Goal: Task Accomplishment & Management: Manage account settings

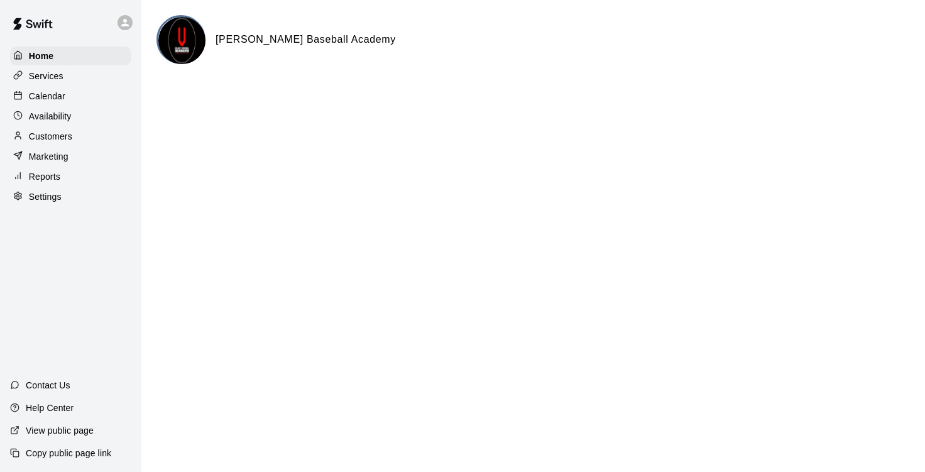
click at [63, 98] on p "Calendar" at bounding box center [47, 96] width 36 height 13
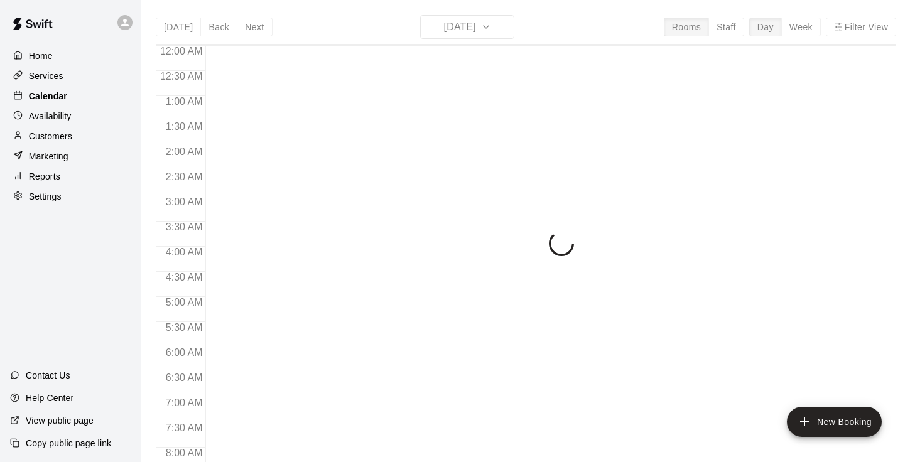
scroll to position [767, 0]
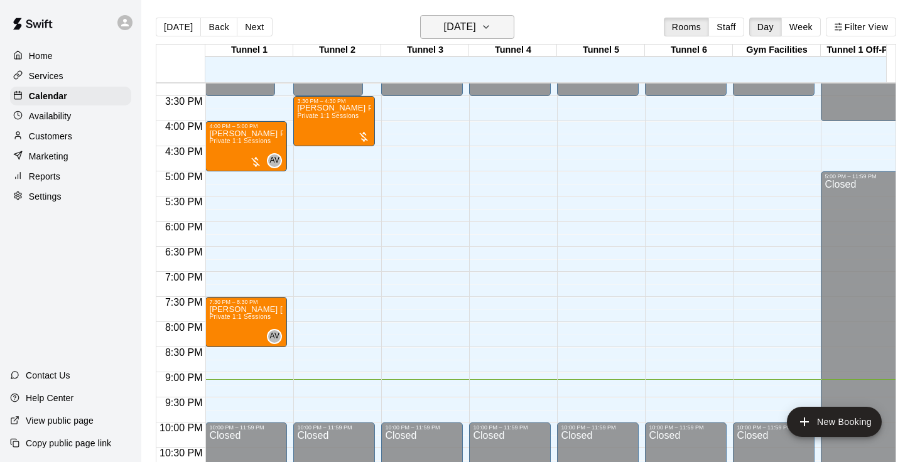
click at [476, 31] on h6 "[DATE]" at bounding box center [460, 27] width 32 height 18
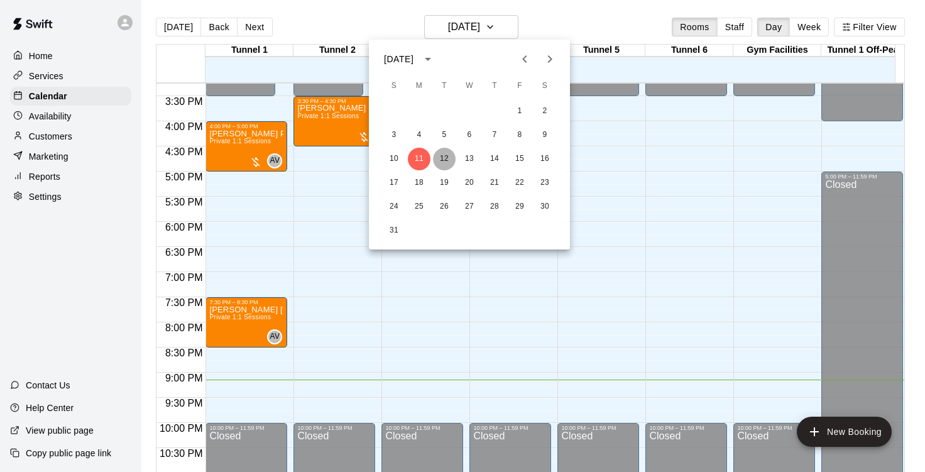
click at [444, 160] on button "12" at bounding box center [444, 159] width 23 height 23
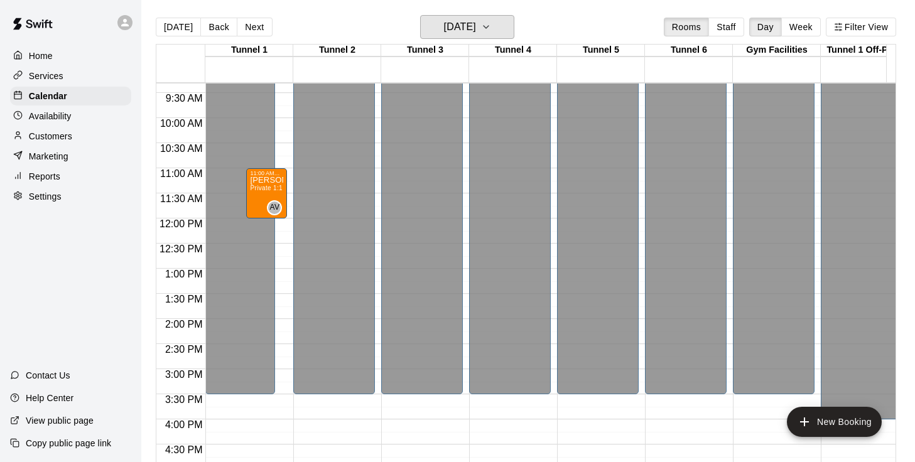
scroll to position [466, 0]
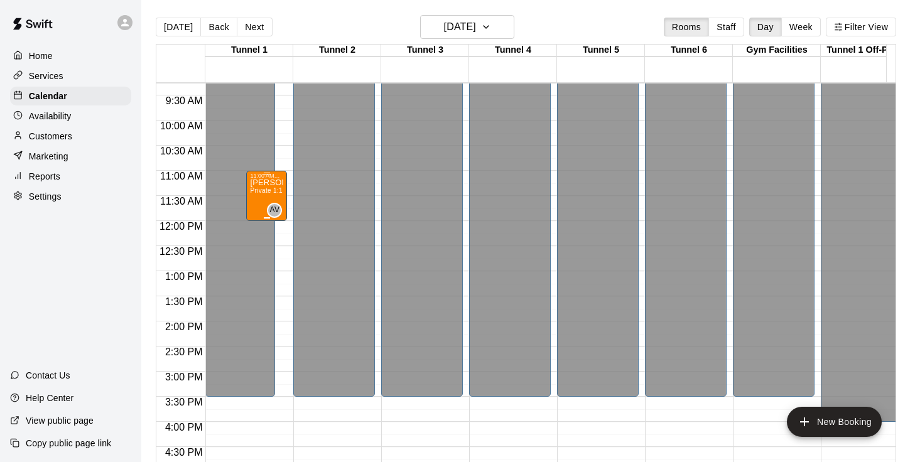
click at [256, 183] on p "[PERSON_NAME] - HOLD" at bounding box center [266, 183] width 33 height 0
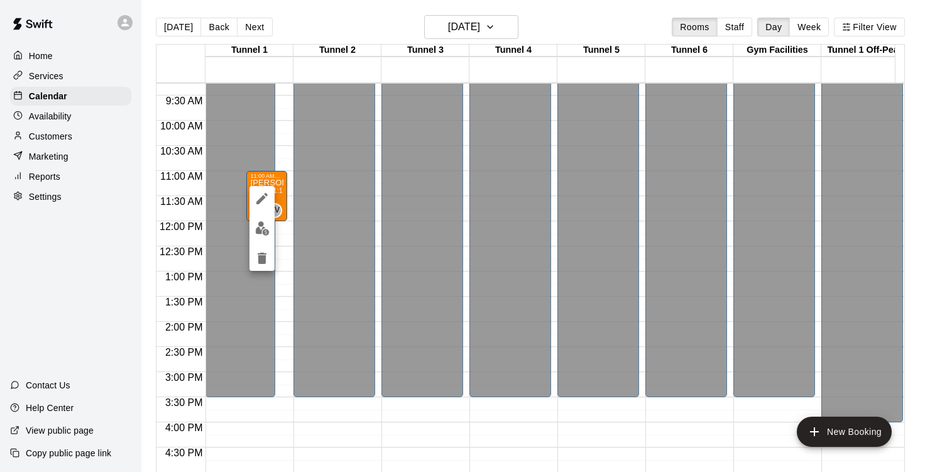
click at [258, 205] on icon "edit" at bounding box center [261, 198] width 15 height 15
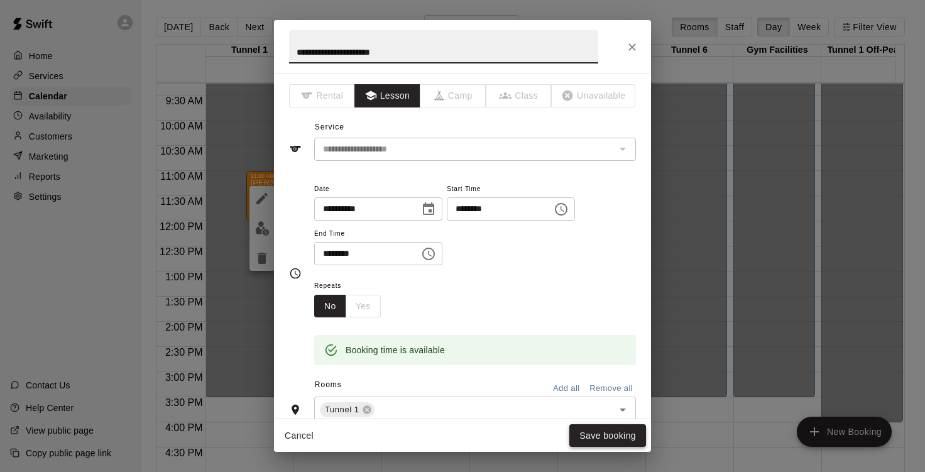
type input "**********"
click at [624, 437] on button "Save booking" at bounding box center [607, 435] width 77 height 23
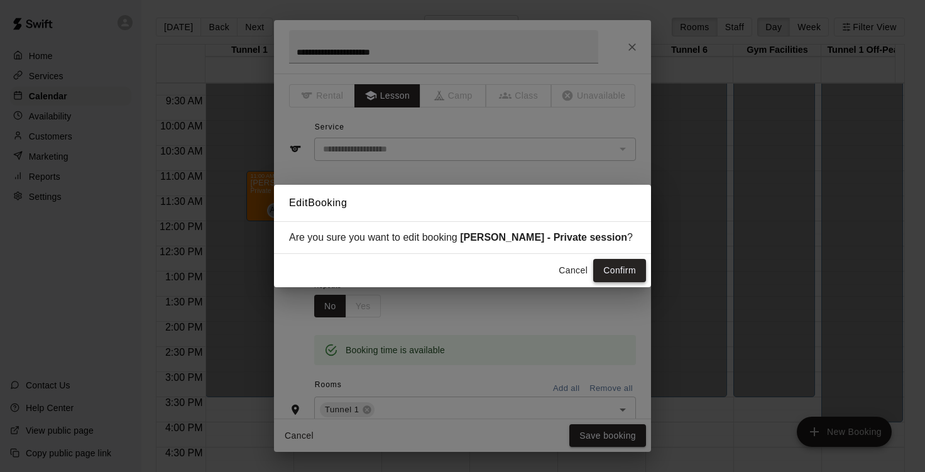
click at [625, 271] on button "Confirm" at bounding box center [619, 270] width 53 height 23
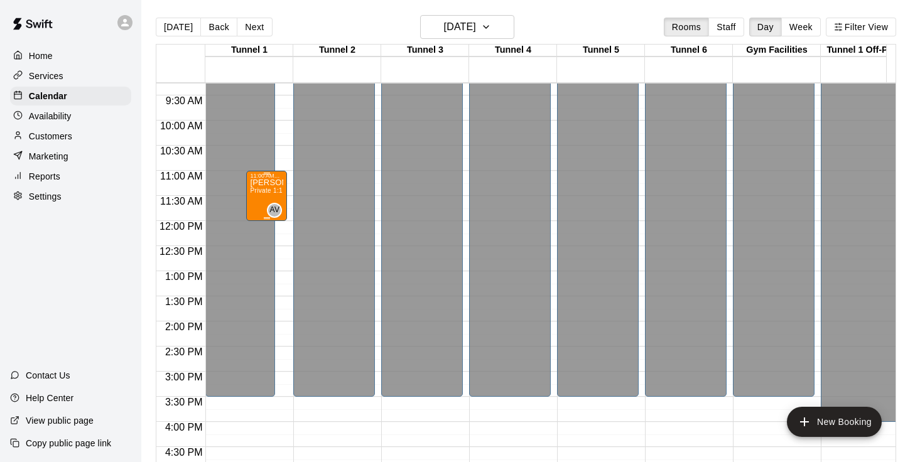
click at [265, 199] on div "[PERSON_NAME] - Private session Private 1:1 Sessions" at bounding box center [266, 410] width 33 height 462
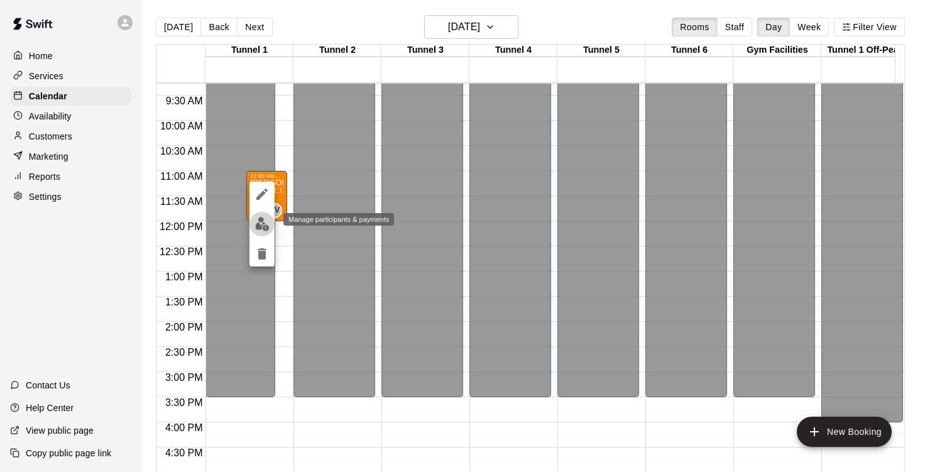
click at [255, 221] on img "edit" at bounding box center [262, 224] width 14 height 14
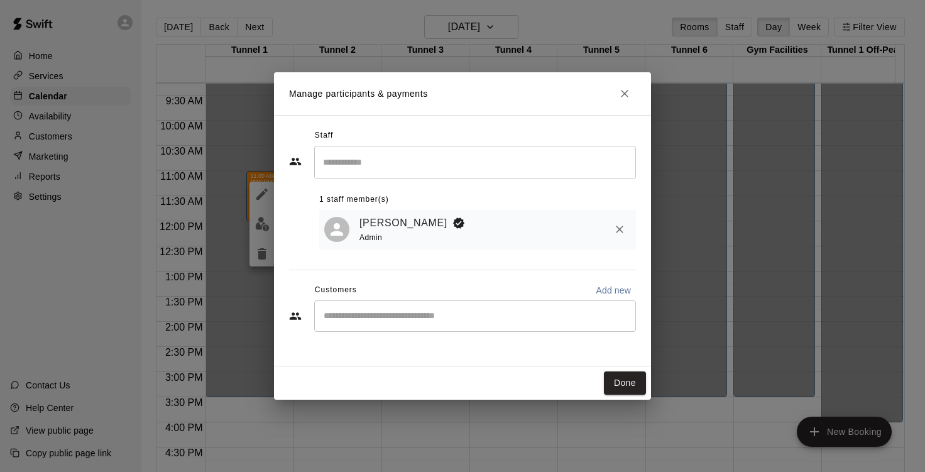
click at [374, 156] on input "Search staff" at bounding box center [475, 162] width 310 height 22
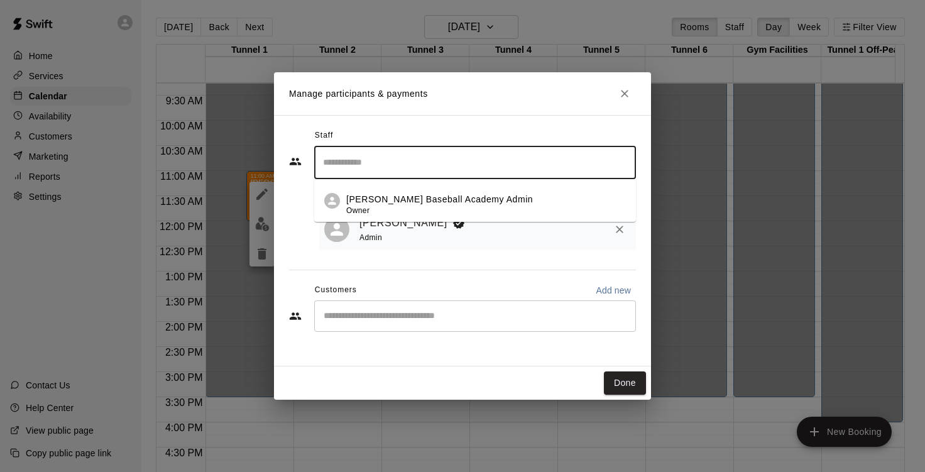
click at [439, 268] on div "Staff ​ [PERSON_NAME] Baseball Academy Admin Owner 1 staff member(s) [PERSON_NA…" at bounding box center [462, 235] width 347 height 218
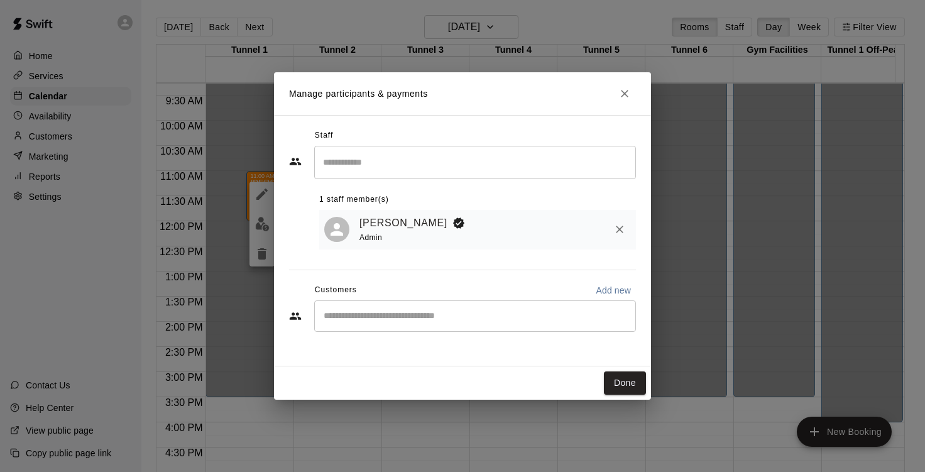
click at [431, 330] on div "​" at bounding box center [475, 315] width 322 height 31
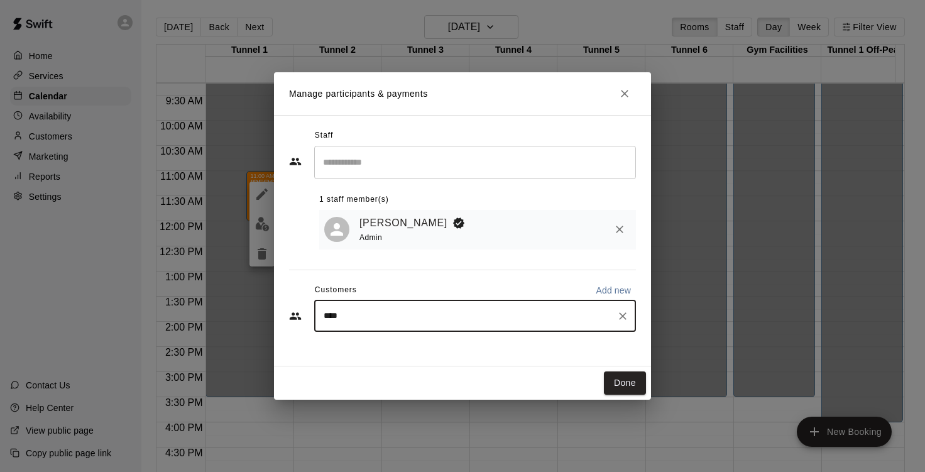
type input "*****"
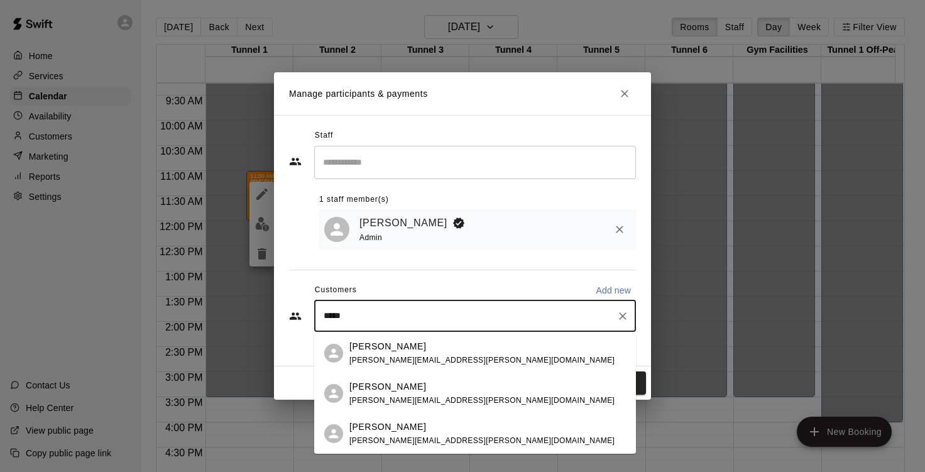
click at [414, 348] on div "[PERSON_NAME]" at bounding box center [481, 346] width 265 height 13
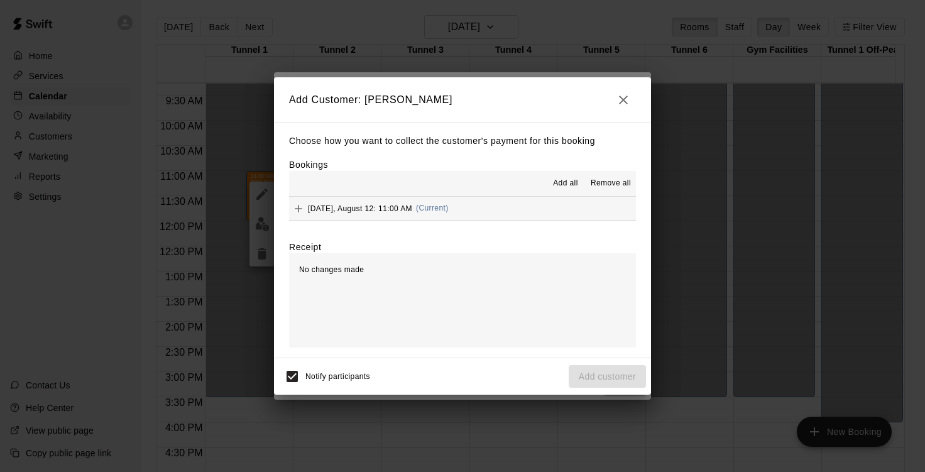
click at [564, 191] on button "Add all" at bounding box center [565, 183] width 40 height 20
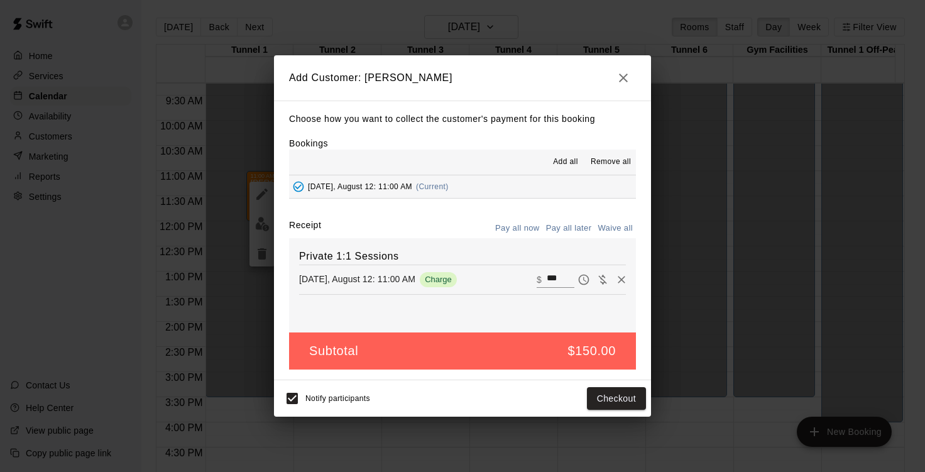
click at [616, 232] on button "Waive all" at bounding box center [614, 228] width 41 height 19
type input "*"
click at [570, 225] on button "Pay all later" at bounding box center [569, 228] width 52 height 19
click at [620, 403] on button "Add customer" at bounding box center [607, 398] width 77 height 23
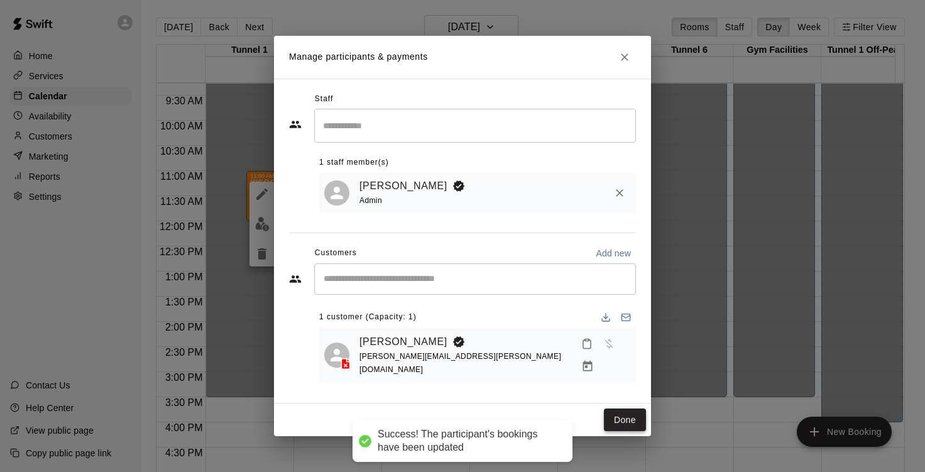
click at [628, 415] on button "Done" at bounding box center [625, 419] width 42 height 23
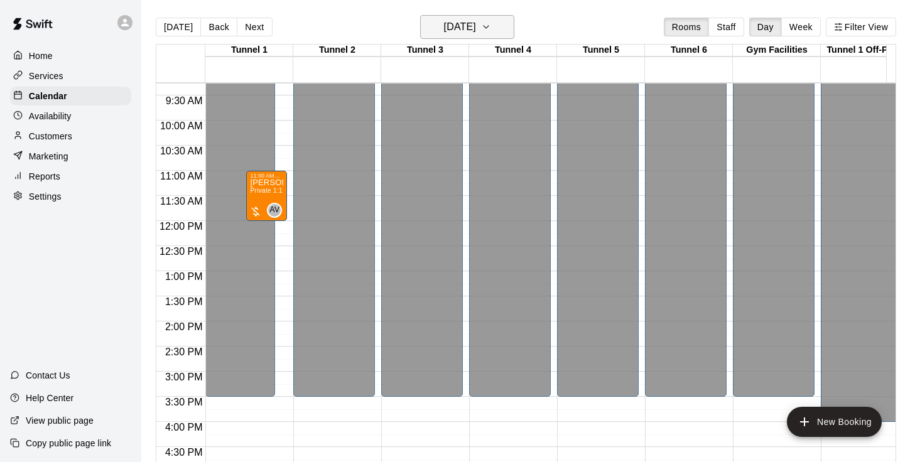
click at [476, 29] on h6 "[DATE]" at bounding box center [460, 27] width 32 height 18
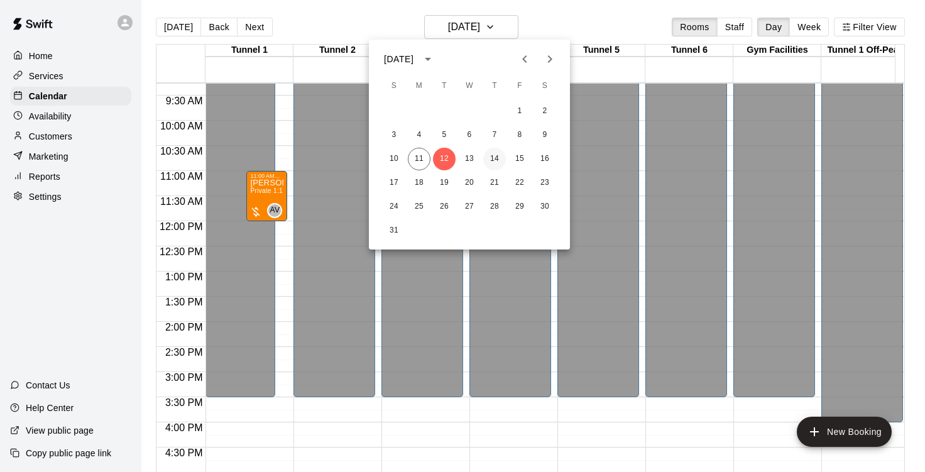
click at [495, 160] on button "14" at bounding box center [494, 159] width 23 height 23
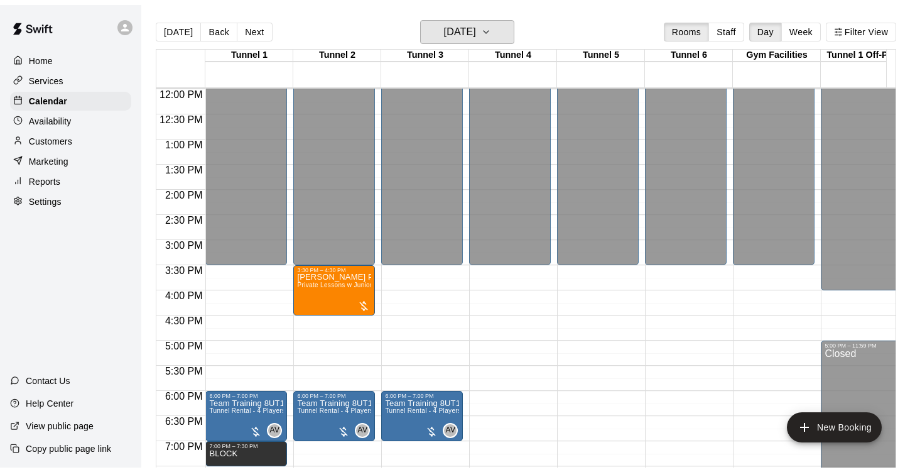
scroll to position [606, 0]
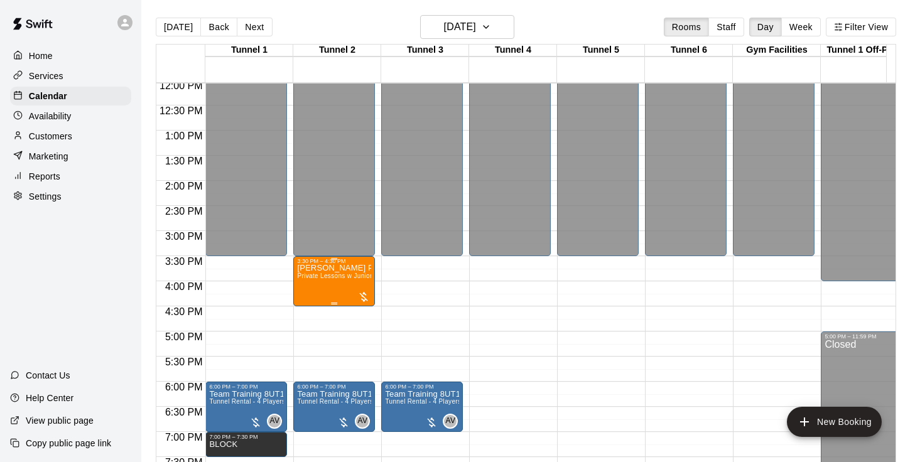
click at [345, 265] on div "3:30 PM – 4:30 PM" at bounding box center [334, 261] width 74 height 6
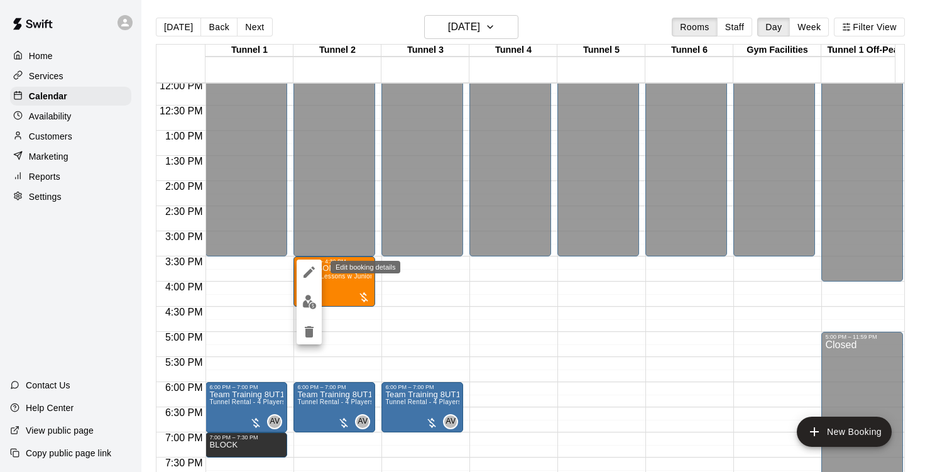
click at [312, 271] on icon "edit" at bounding box center [308, 271] width 11 height 11
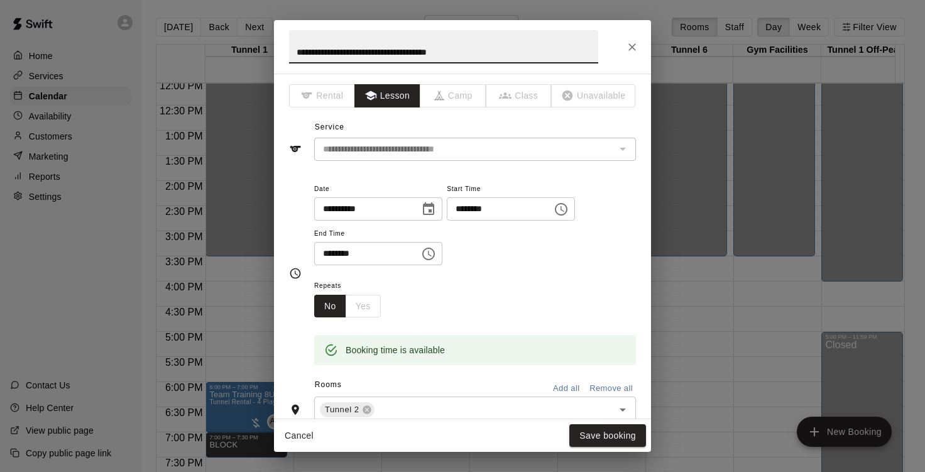
click at [479, 206] on input "********" at bounding box center [495, 208] width 97 height 23
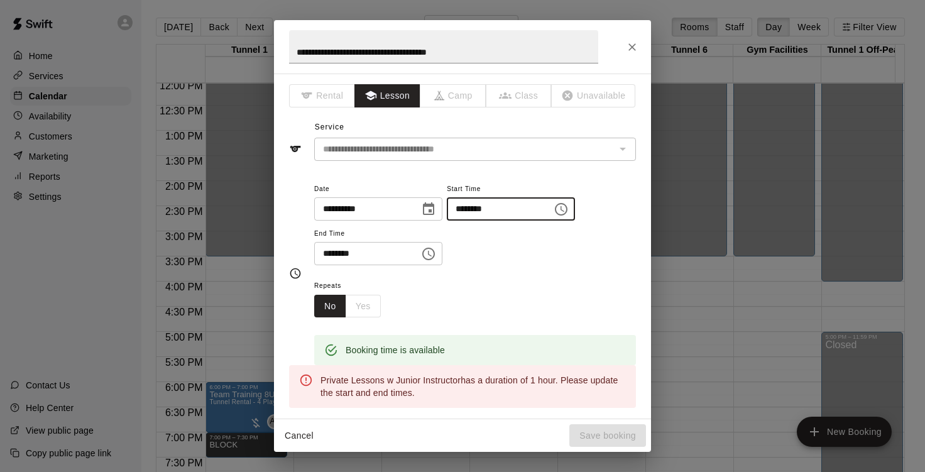
type input "********"
click at [329, 254] on input "********" at bounding box center [362, 253] width 97 height 23
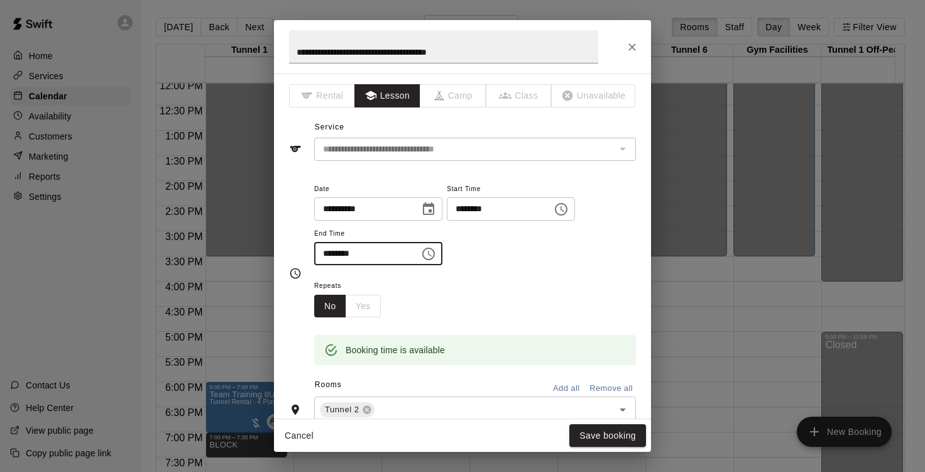
type input "********"
click at [598, 447] on div "Cancel Save booking" at bounding box center [462, 435] width 377 height 33
click at [596, 440] on button "Save booking" at bounding box center [607, 435] width 77 height 23
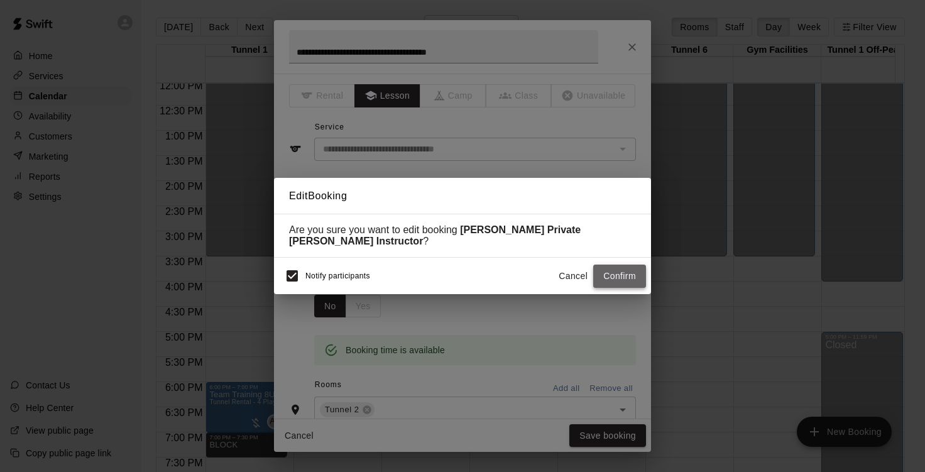
click at [613, 273] on button "Confirm" at bounding box center [619, 276] width 53 height 23
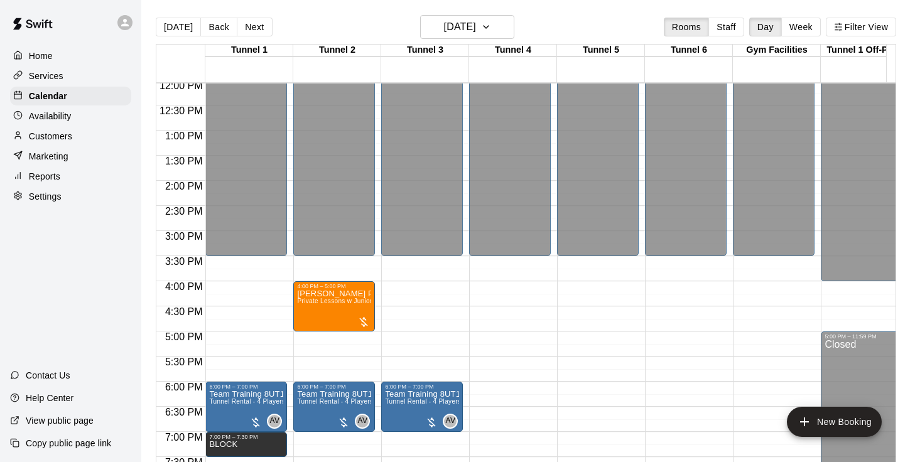
click at [65, 134] on p "Customers" at bounding box center [50, 136] width 43 height 13
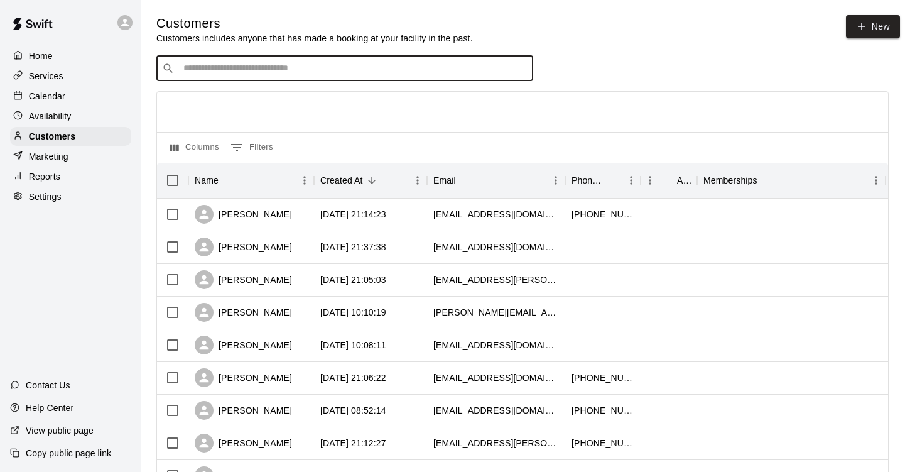
click at [318, 71] on input "Search customers by name or email" at bounding box center [354, 68] width 348 height 13
type input "******"
click at [243, 109] on span "[EMAIL_ADDRESS][DOMAIN_NAME]" at bounding box center [259, 110] width 135 height 9
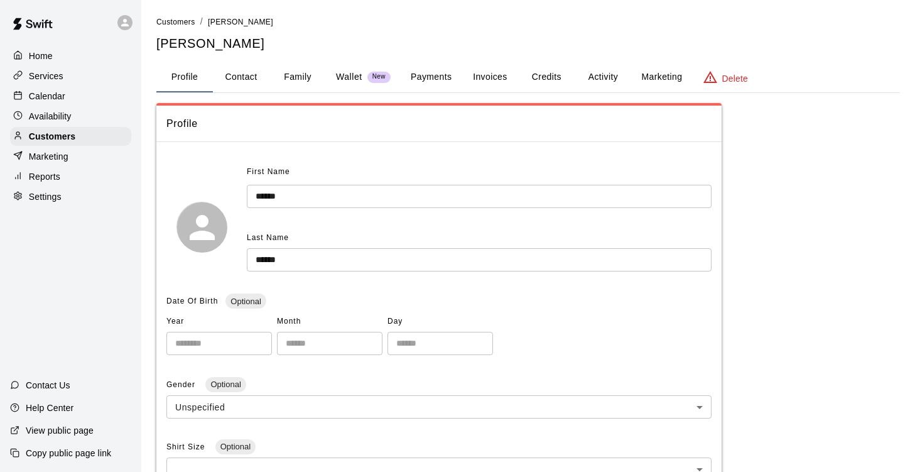
click at [601, 77] on button "Activity" at bounding box center [603, 77] width 57 height 30
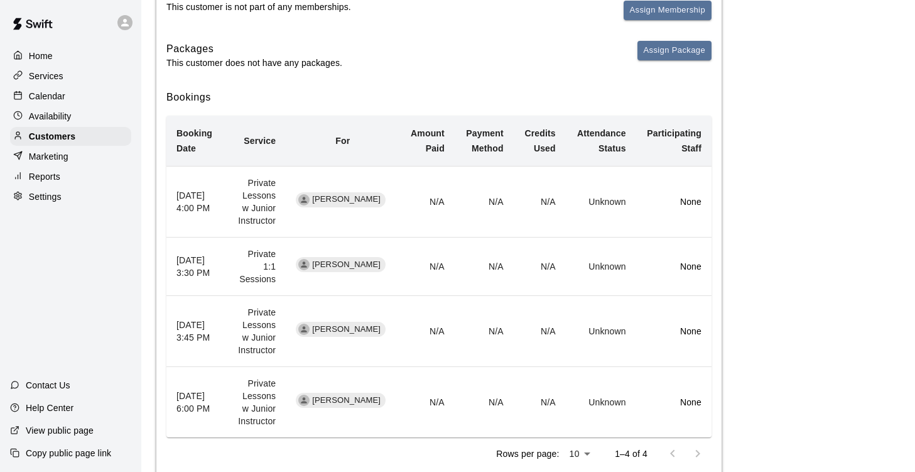
scroll to position [199, 0]
